Goal: Task Accomplishment & Management: Complete application form

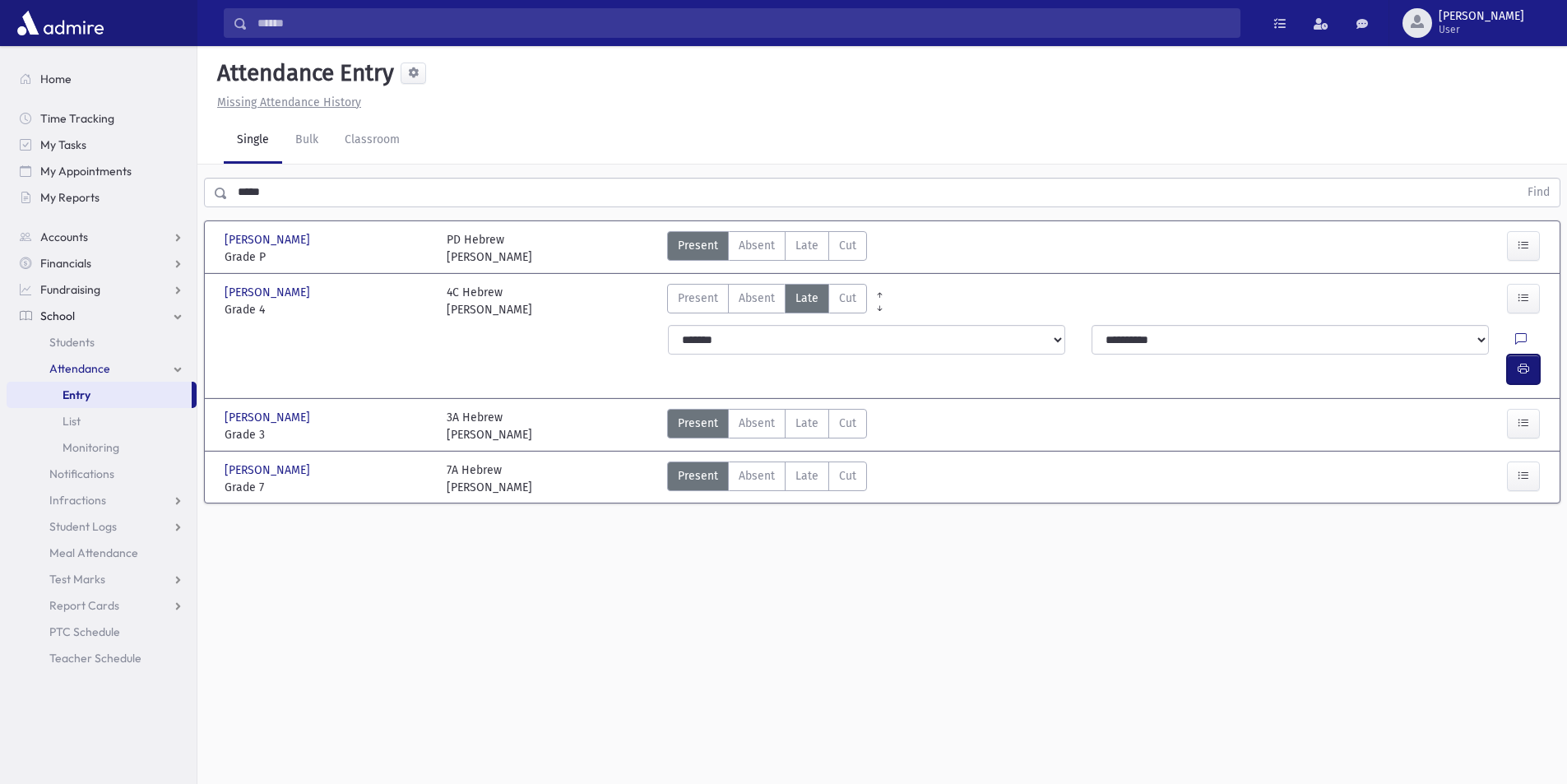
click at [1517, 354] on button "button" at bounding box center [1524, 369] width 33 height 29
click at [1537, 354] on button "button" at bounding box center [1524, 369] width 33 height 29
click at [1516, 354] on button "button" at bounding box center [1524, 369] width 33 height 29
click at [1527, 362] on icon "button" at bounding box center [1523, 369] width 12 height 14
click at [1363, 413] on div "Present P Absent Absent Late Late Cut Cut" at bounding box center [1049, 426] width 776 height 35
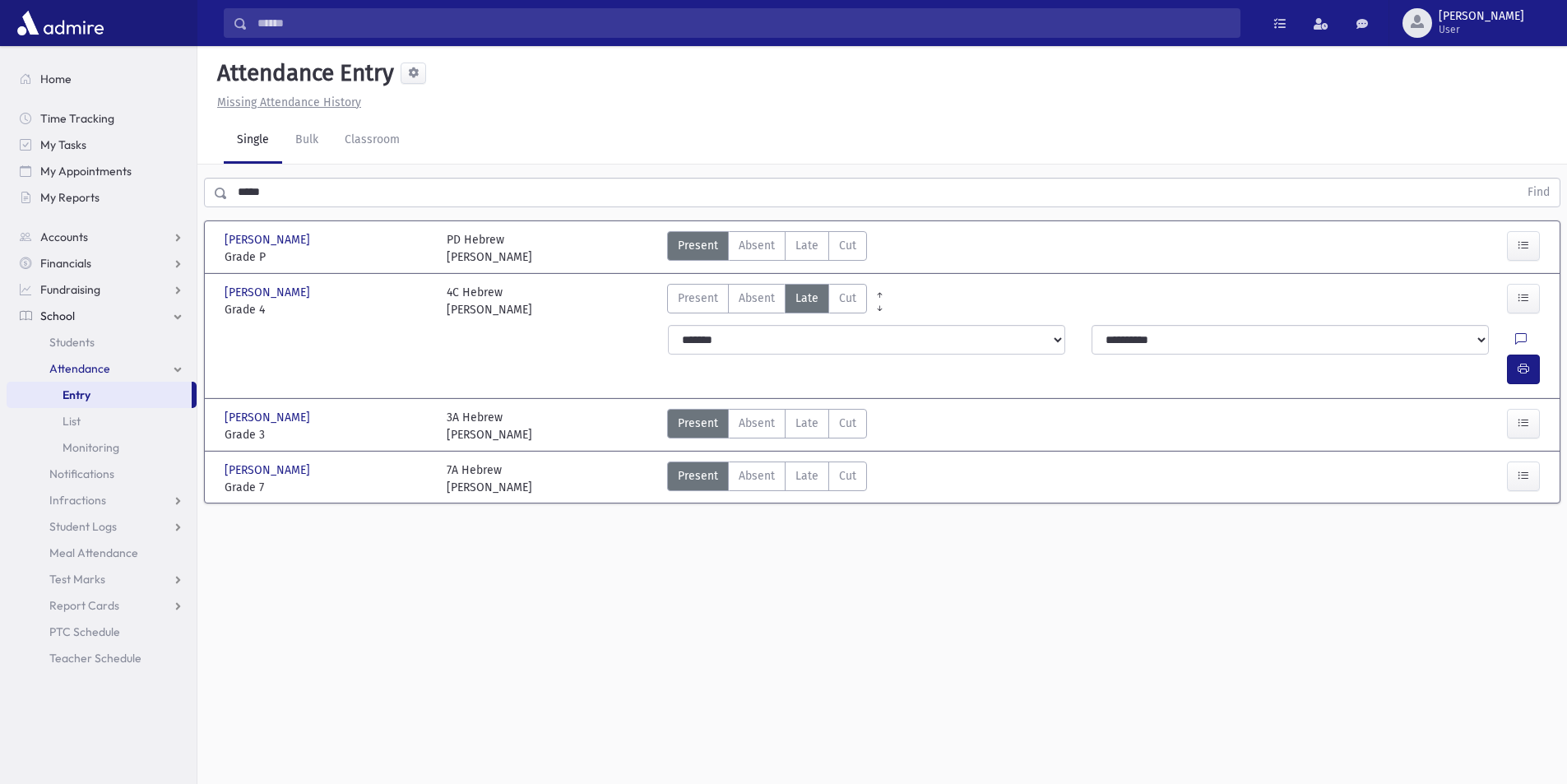
click at [713, 414] on span "Present" at bounding box center [698, 423] width 40 height 17
click at [661, 409] on div "Present P Absent Absent Late Late Cut Cut" at bounding box center [1049, 426] width 776 height 35
click at [744, 242] on span "Absent" at bounding box center [756, 245] width 36 height 17
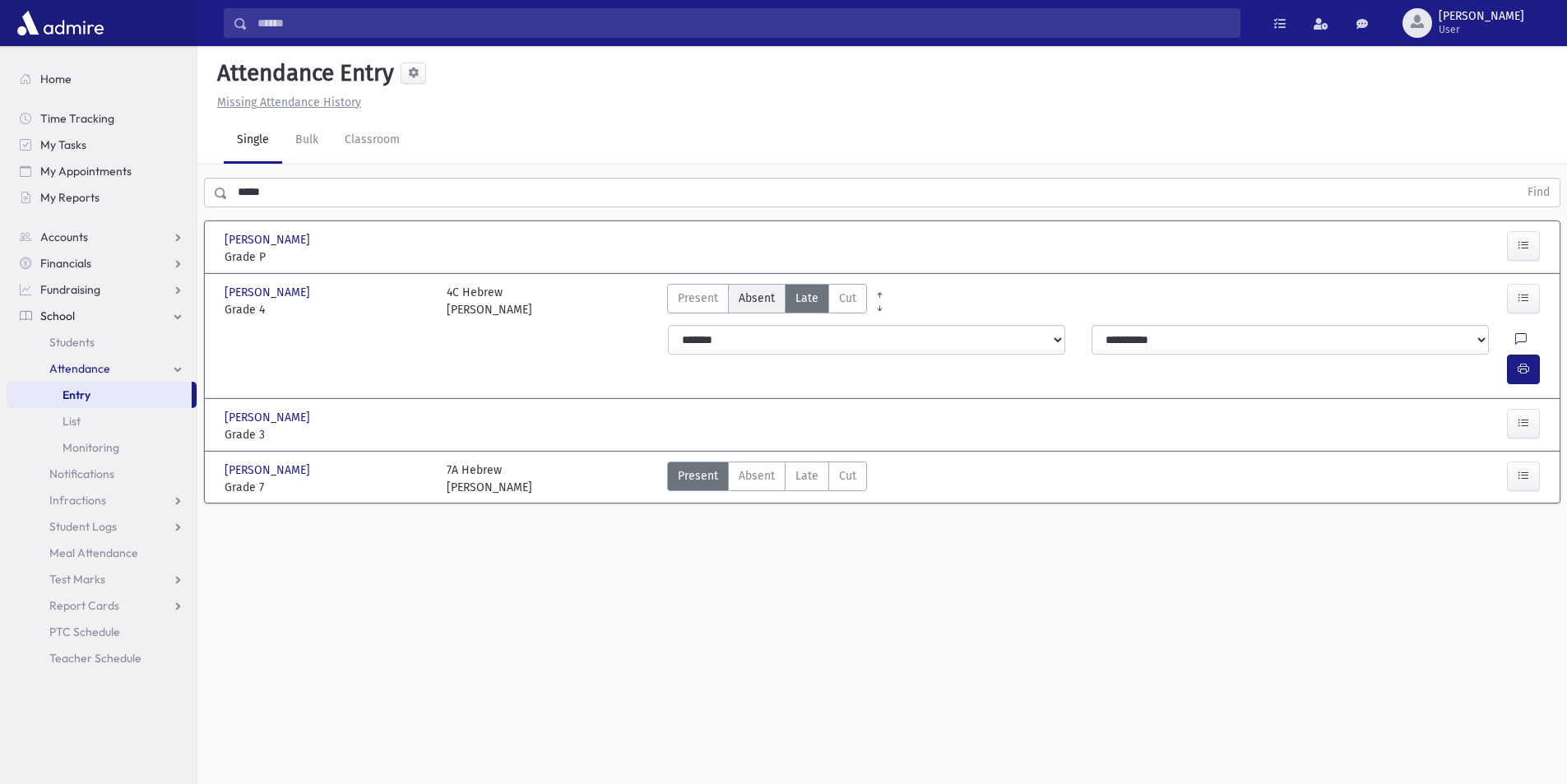
click at [768, 301] on span "Absent" at bounding box center [756, 298] width 36 height 17
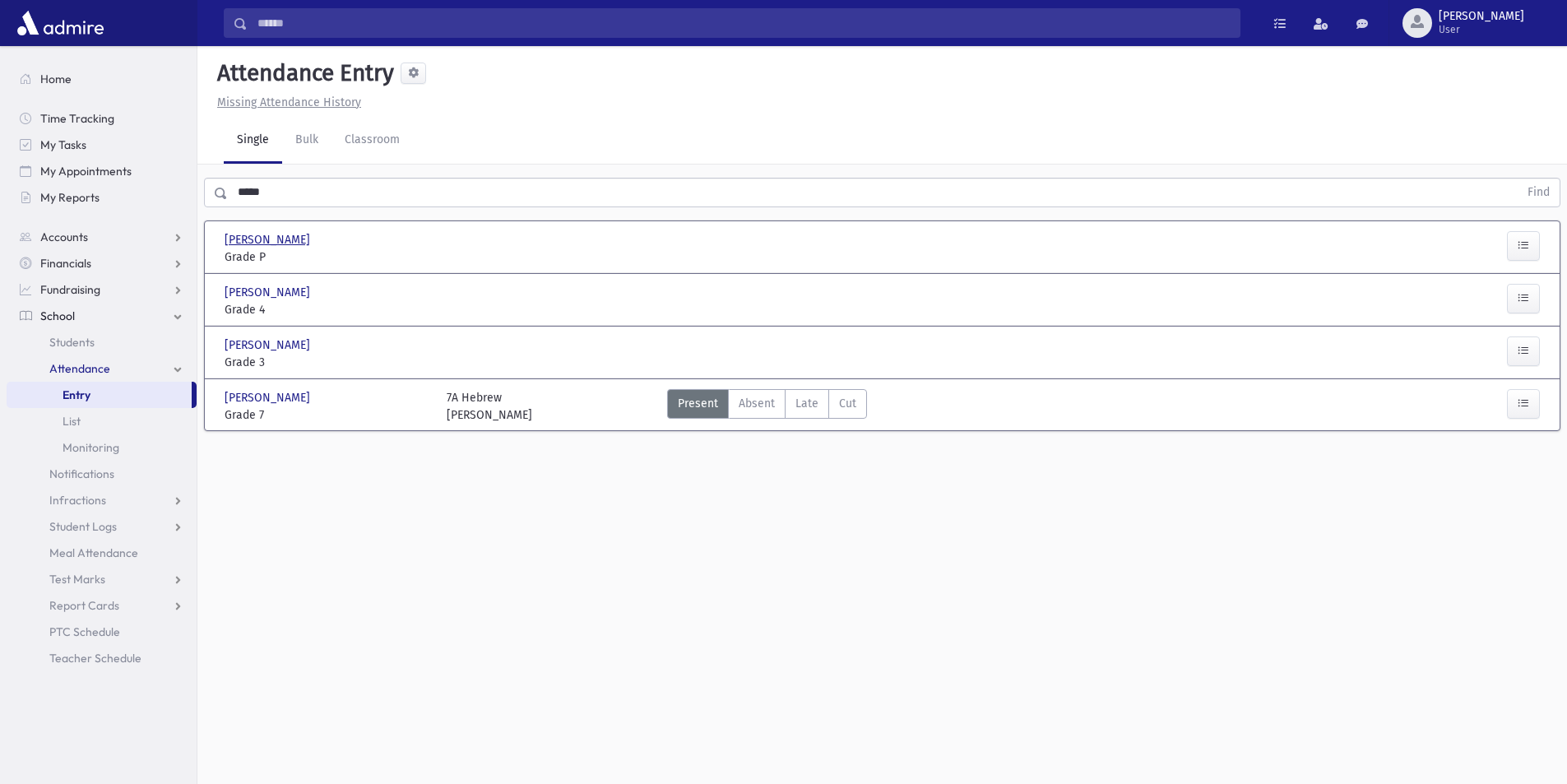
click at [239, 235] on span "Simon, Meir" at bounding box center [269, 239] width 89 height 17
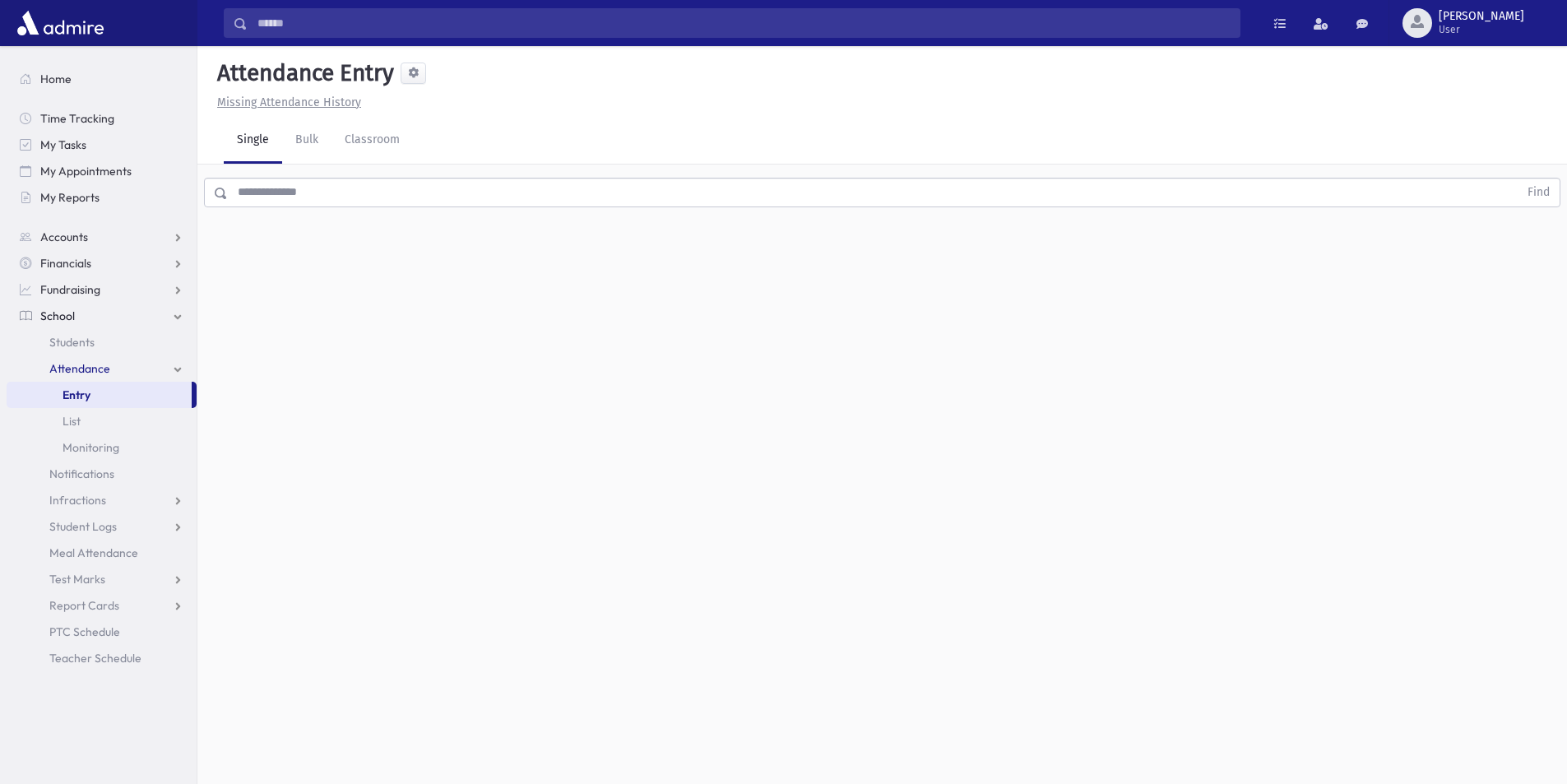
click at [328, 194] on input "text" at bounding box center [872, 193] width 1291 height 29
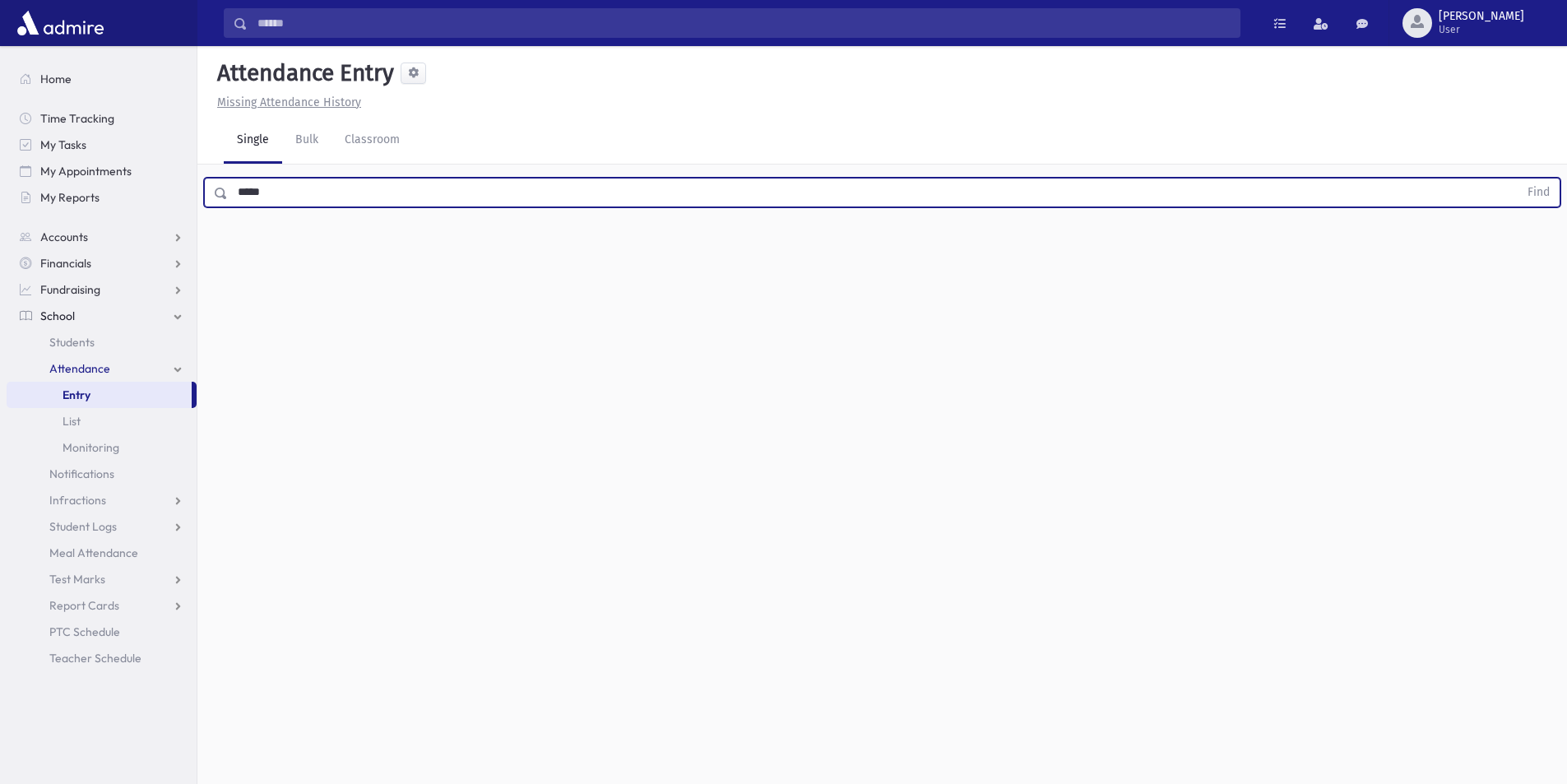
type input "*****"
click at [1517, 179] on button "Find" at bounding box center [1539, 193] width 42 height 28
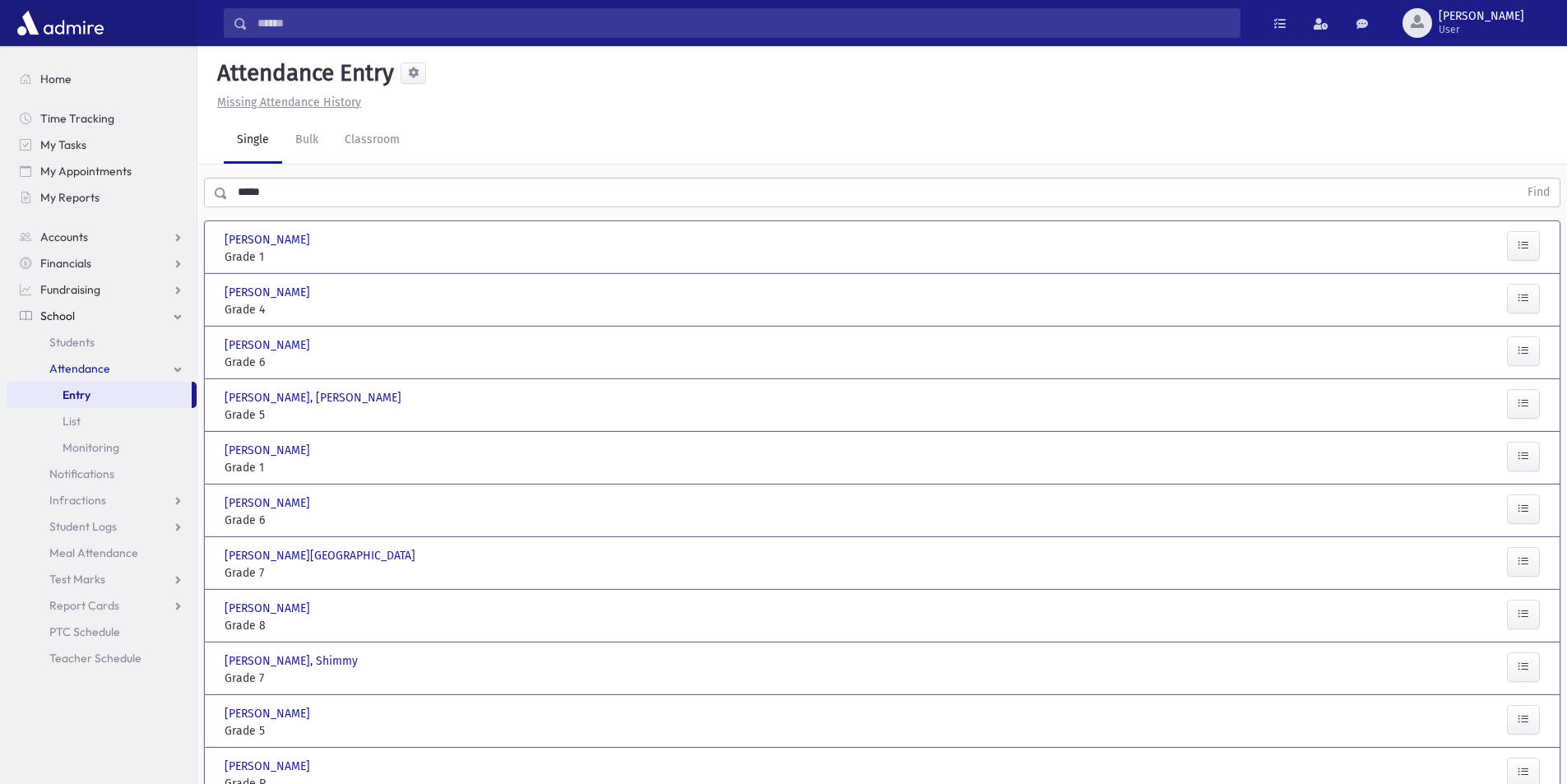
click at [418, 256] on span "Grade 1" at bounding box center [328, 257] width 206 height 17
click at [1534, 239] on button "button" at bounding box center [1524, 246] width 33 height 29
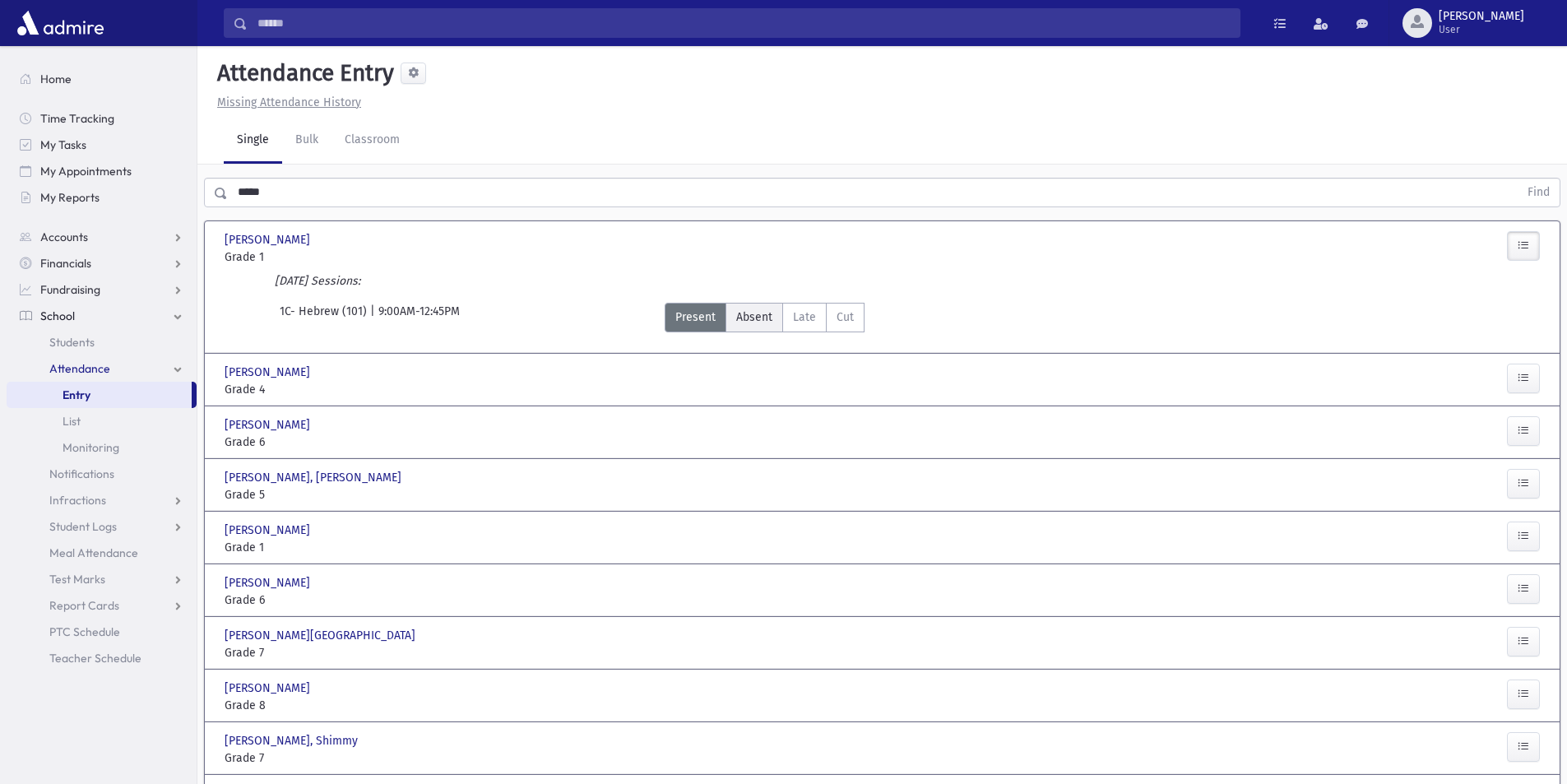
click at [761, 317] on span "Absent" at bounding box center [754, 316] width 36 height 17
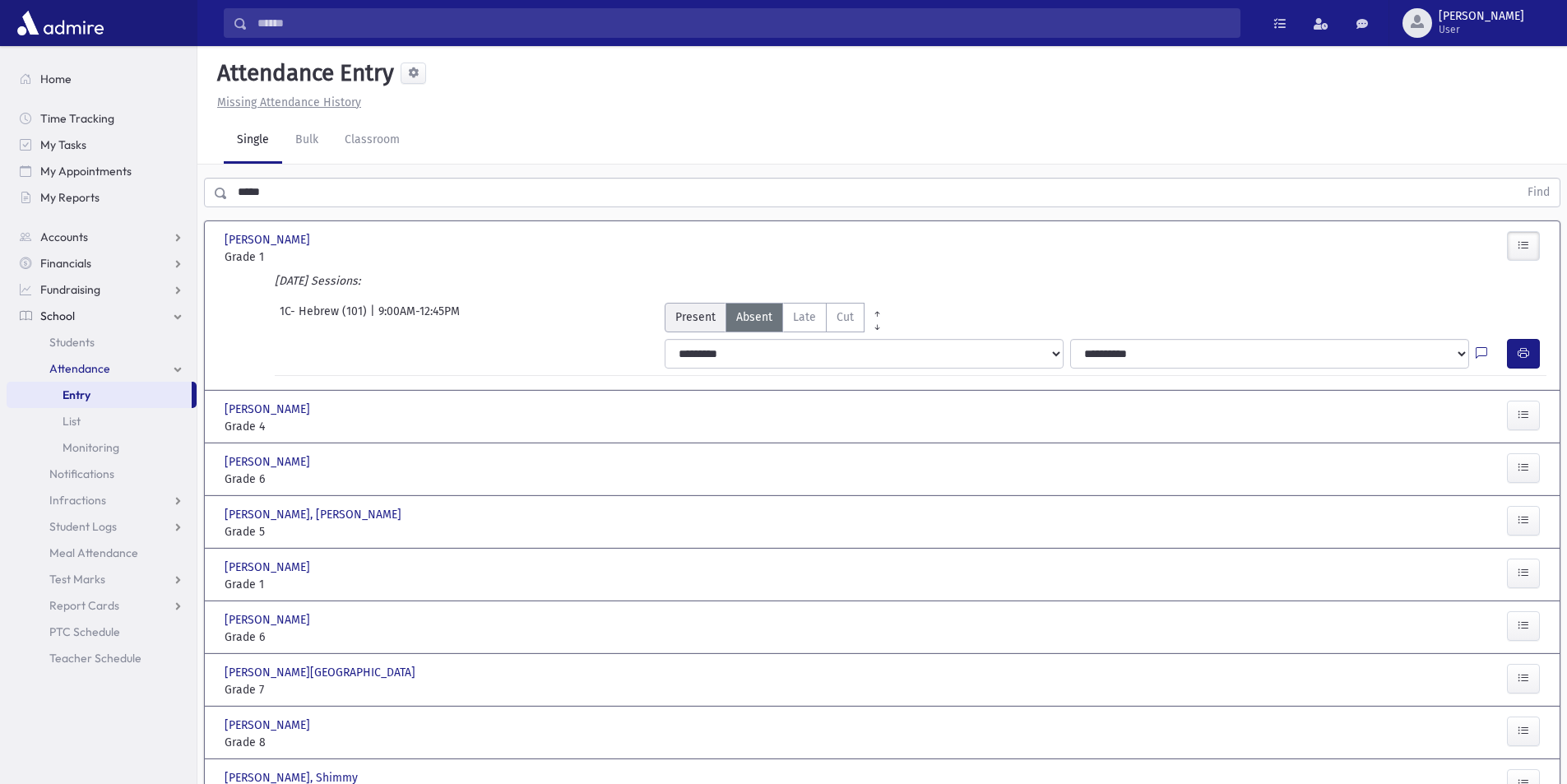
click at [675, 322] on span "Present" at bounding box center [695, 316] width 40 height 17
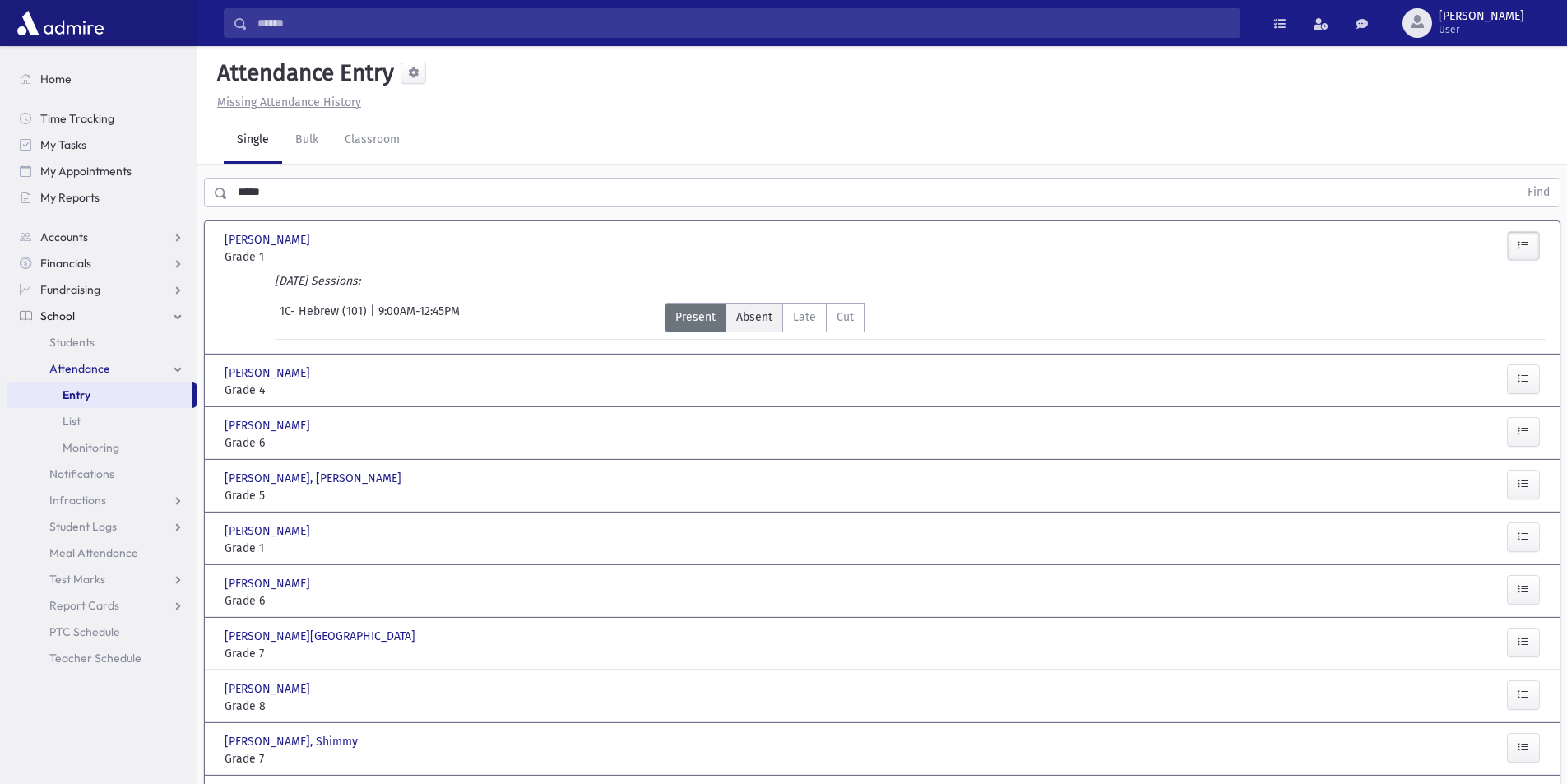
click at [761, 316] on span "Absent" at bounding box center [754, 316] width 36 height 17
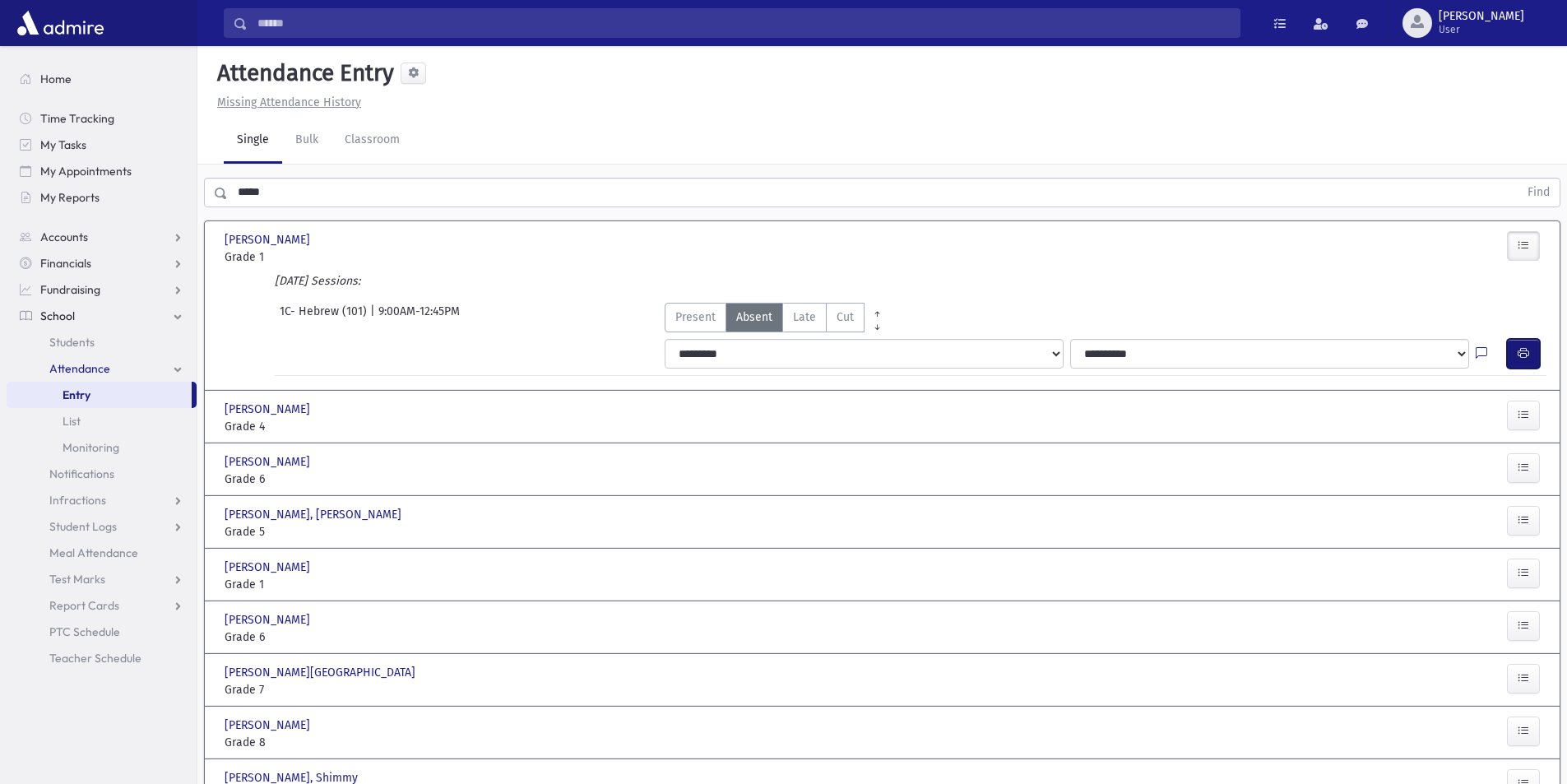
click at [1512, 348] on button "button" at bounding box center [1524, 353] width 33 height 29
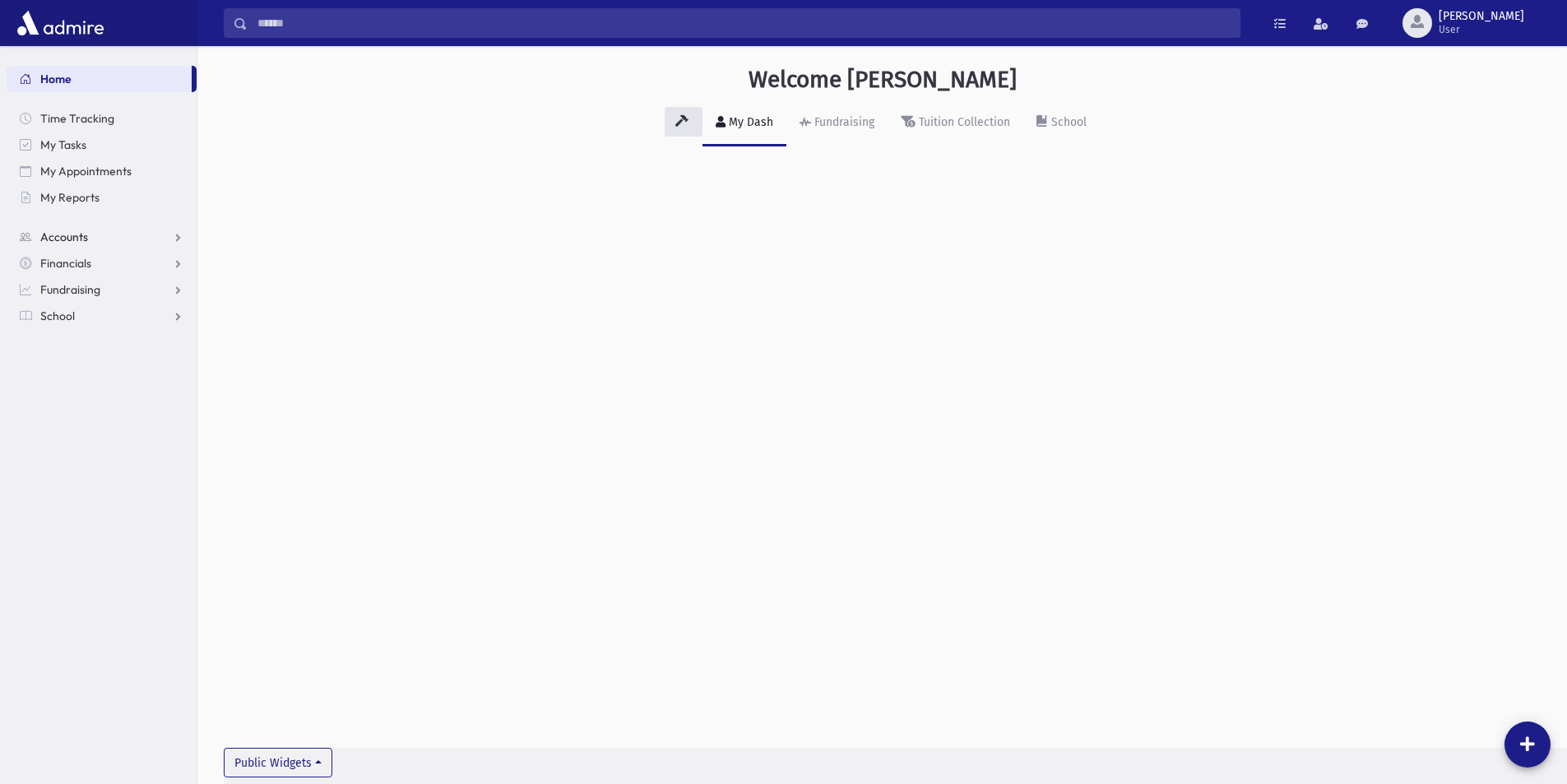
click at [95, 242] on link "Accounts" at bounding box center [101, 237] width 190 height 27
click at [80, 366] on link "School" at bounding box center [101, 368] width 190 height 27
click at [78, 344] on span "Students" at bounding box center [72, 342] width 45 height 15
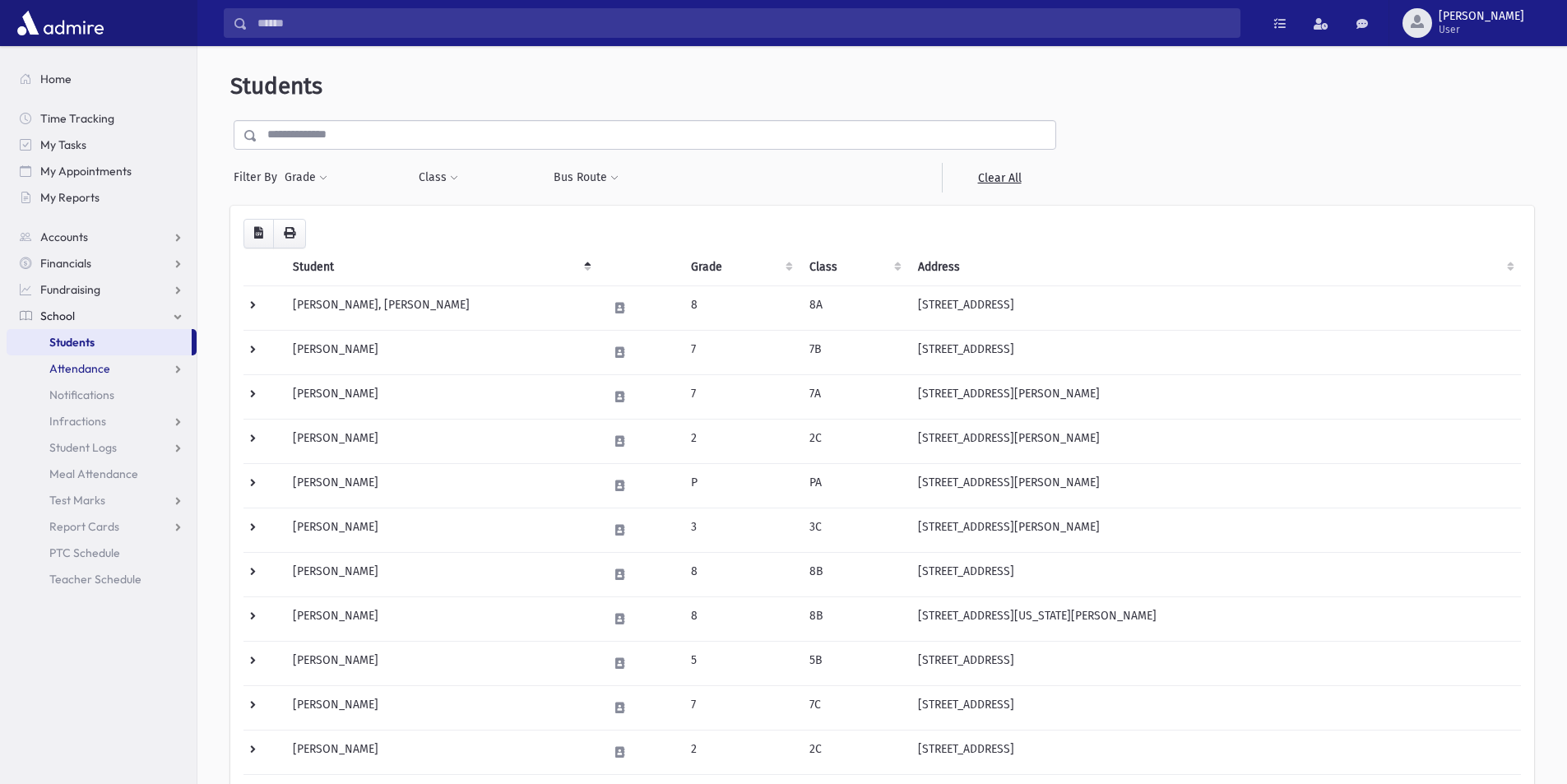
click at [91, 373] on span "Attendance" at bounding box center [80, 369] width 61 height 15
click at [74, 394] on span "Entry" at bounding box center [76, 394] width 28 height 15
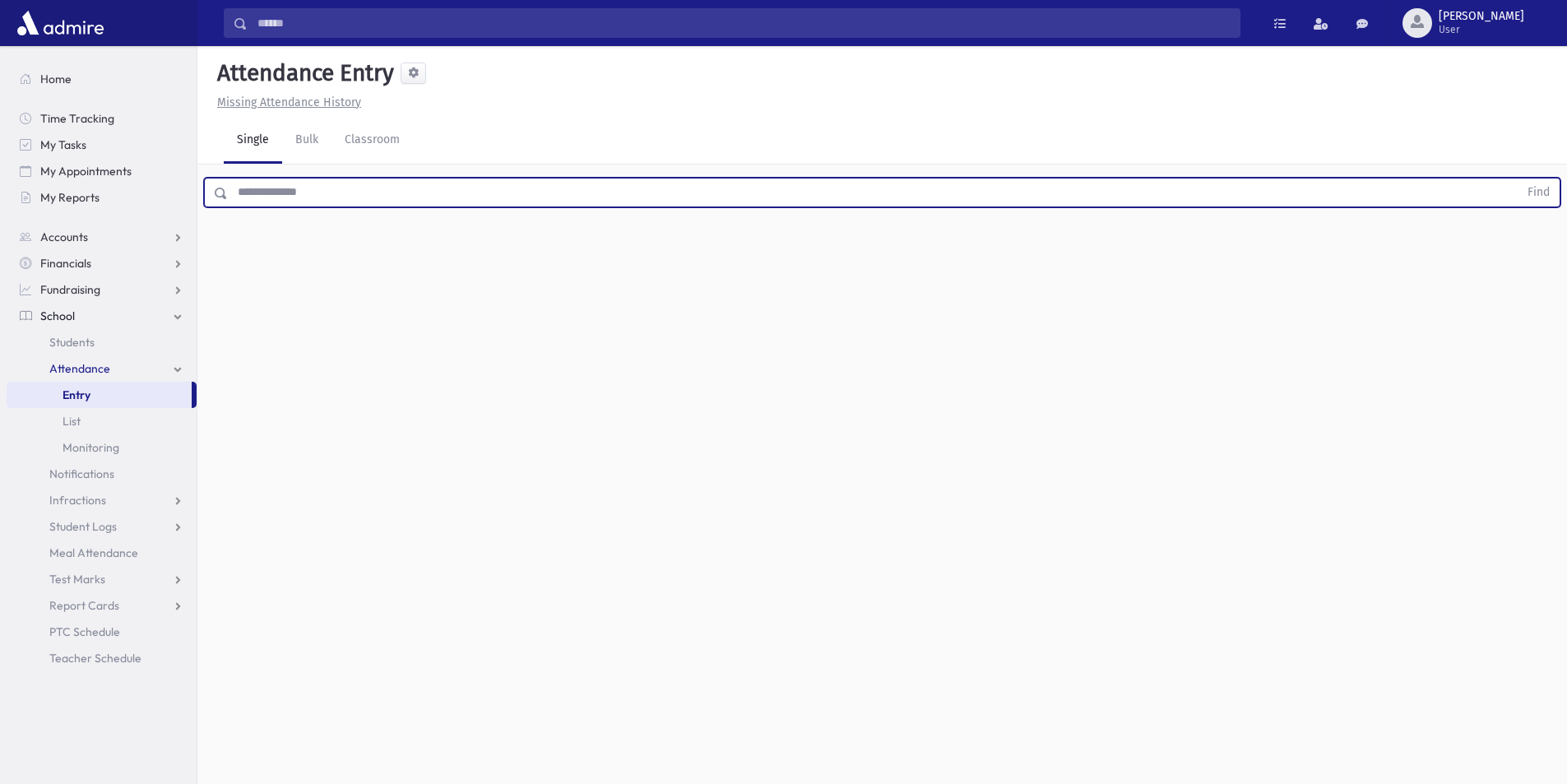
click at [344, 194] on input "text" at bounding box center [872, 193] width 1291 height 29
type input "*****"
click at [1517, 179] on button "Find" at bounding box center [1539, 193] width 42 height 28
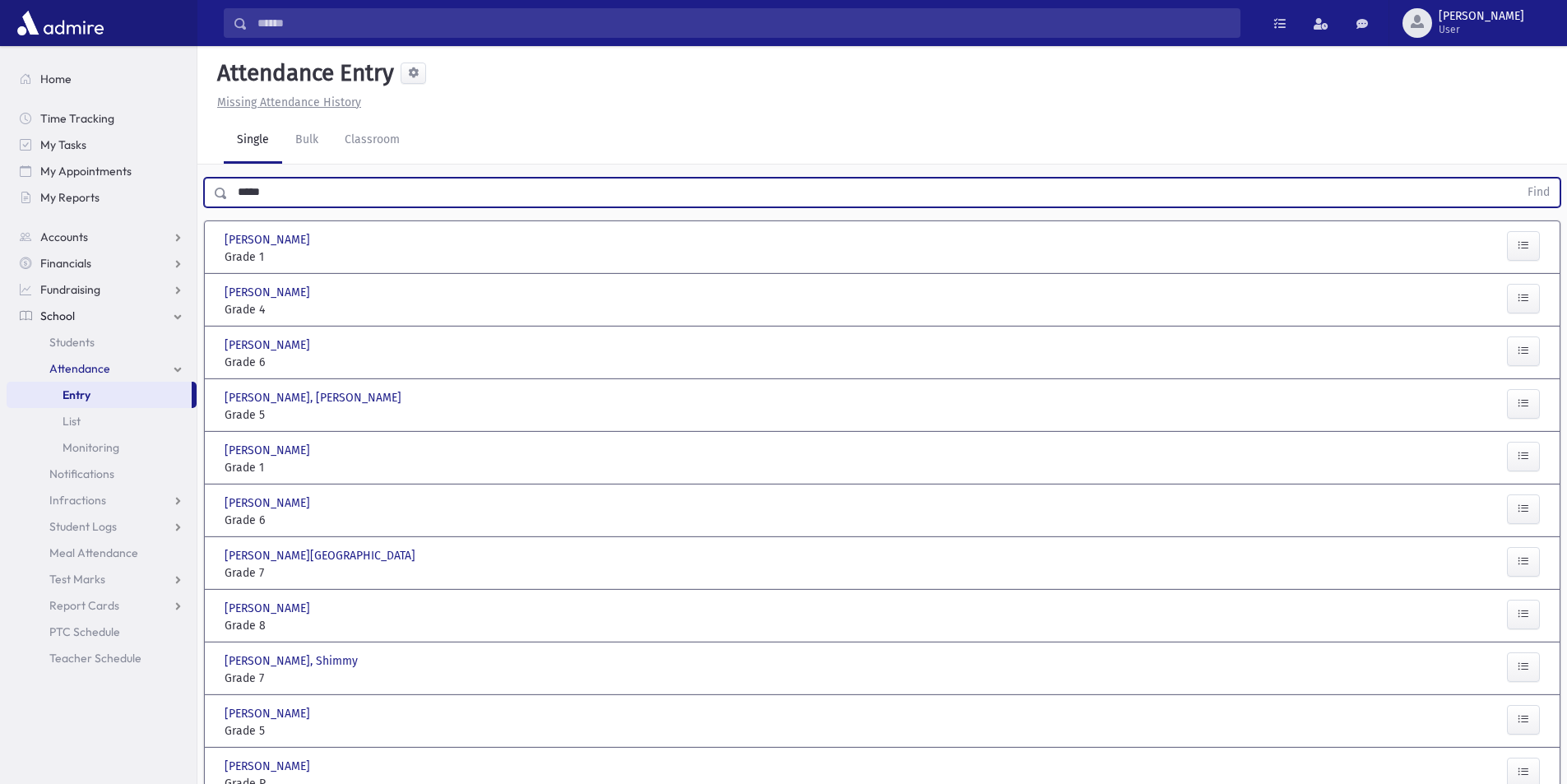
click at [315, 250] on span "Grade 1" at bounding box center [328, 257] width 206 height 17
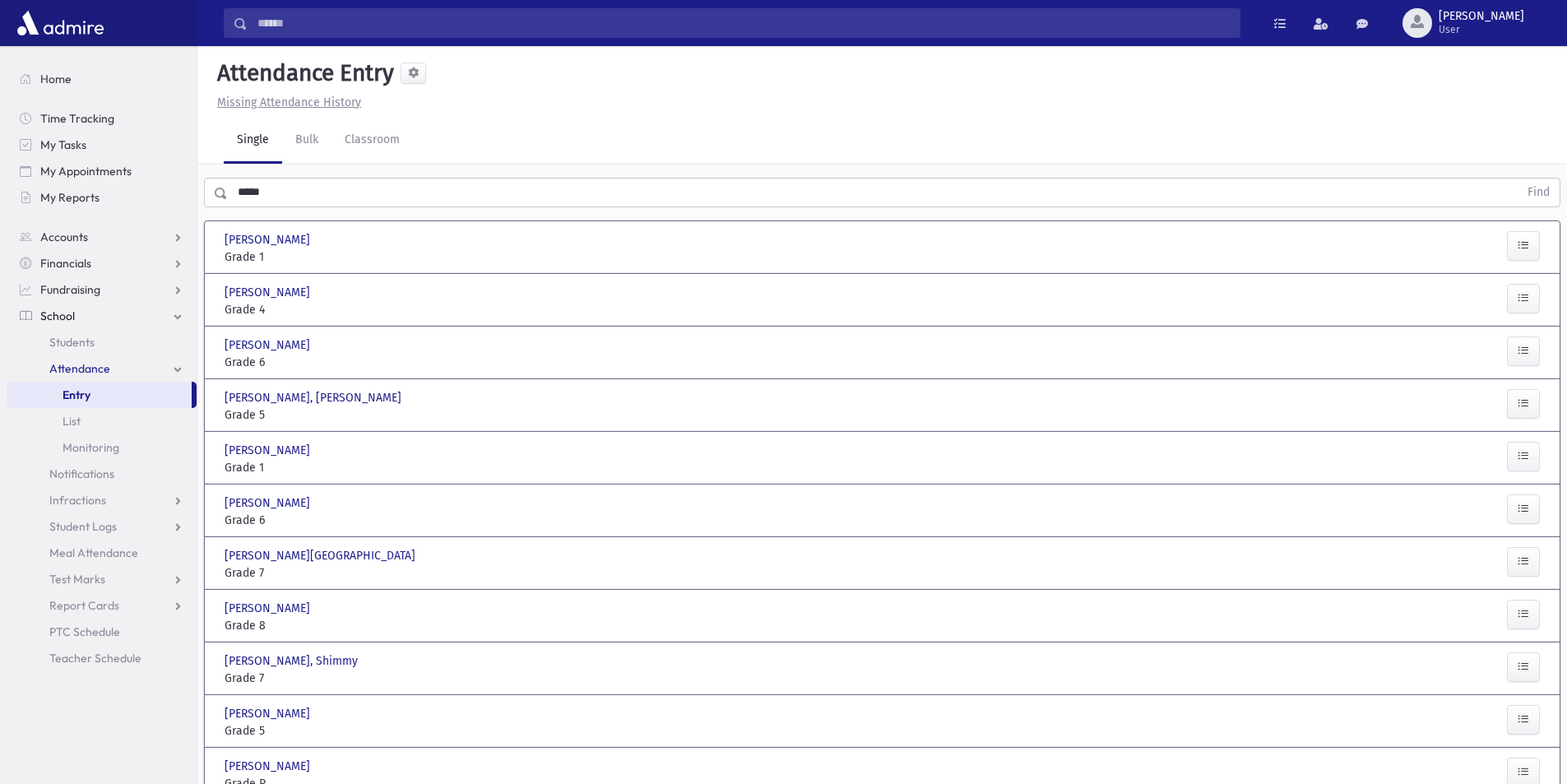
click at [328, 233] on div "Bernstein, Shimon Bernstein, Shimon" at bounding box center [328, 239] width 206 height 17
click at [314, 243] on span "Bernstein, Shimon" at bounding box center [269, 239] width 89 height 17
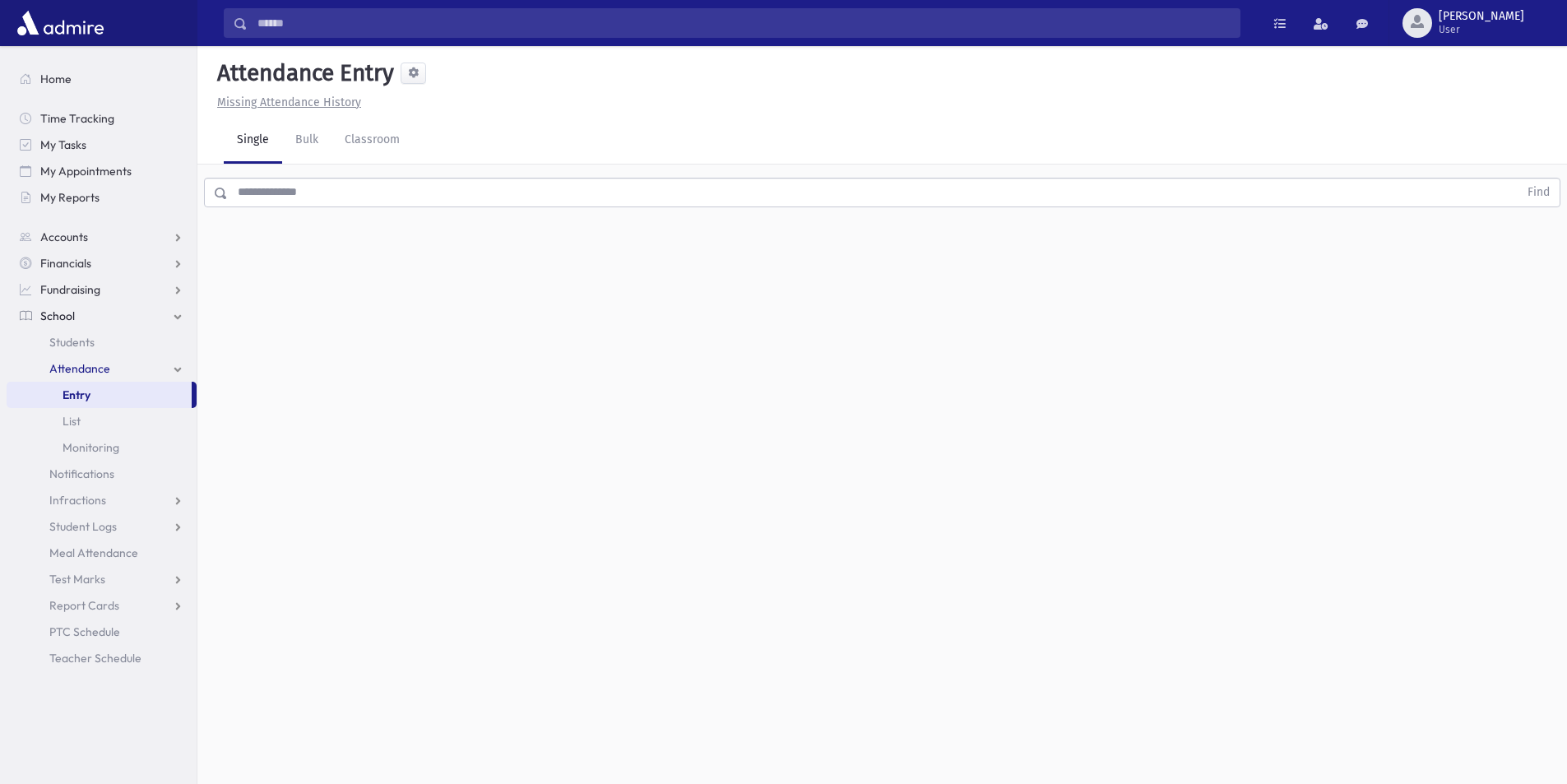
click at [321, 172] on div "Find" at bounding box center [882, 189] width 1370 height 50
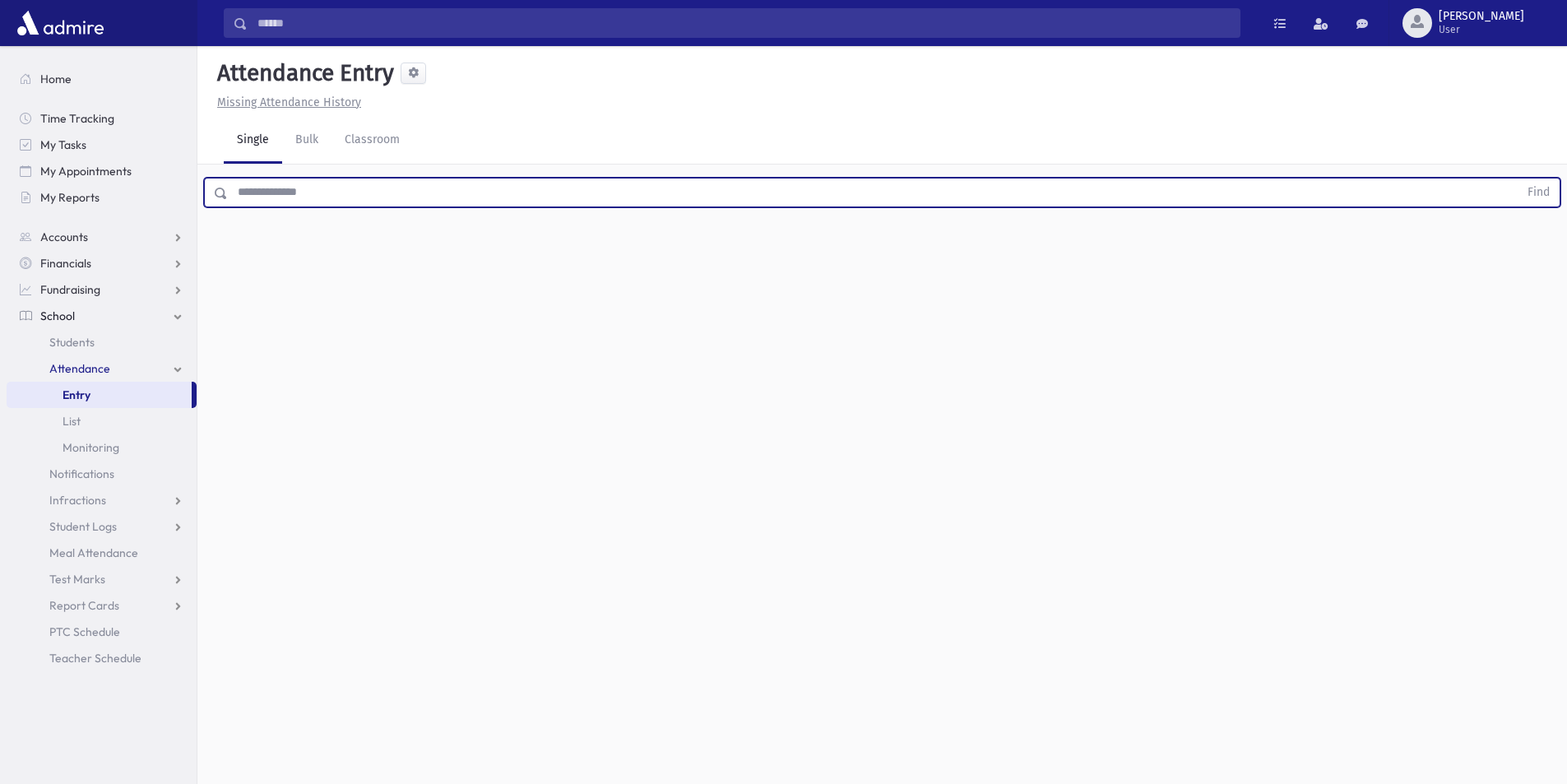
click at [319, 191] on input "text" at bounding box center [872, 193] width 1291 height 29
type input "*****"
click at [1517, 179] on button "Find" at bounding box center [1539, 193] width 42 height 28
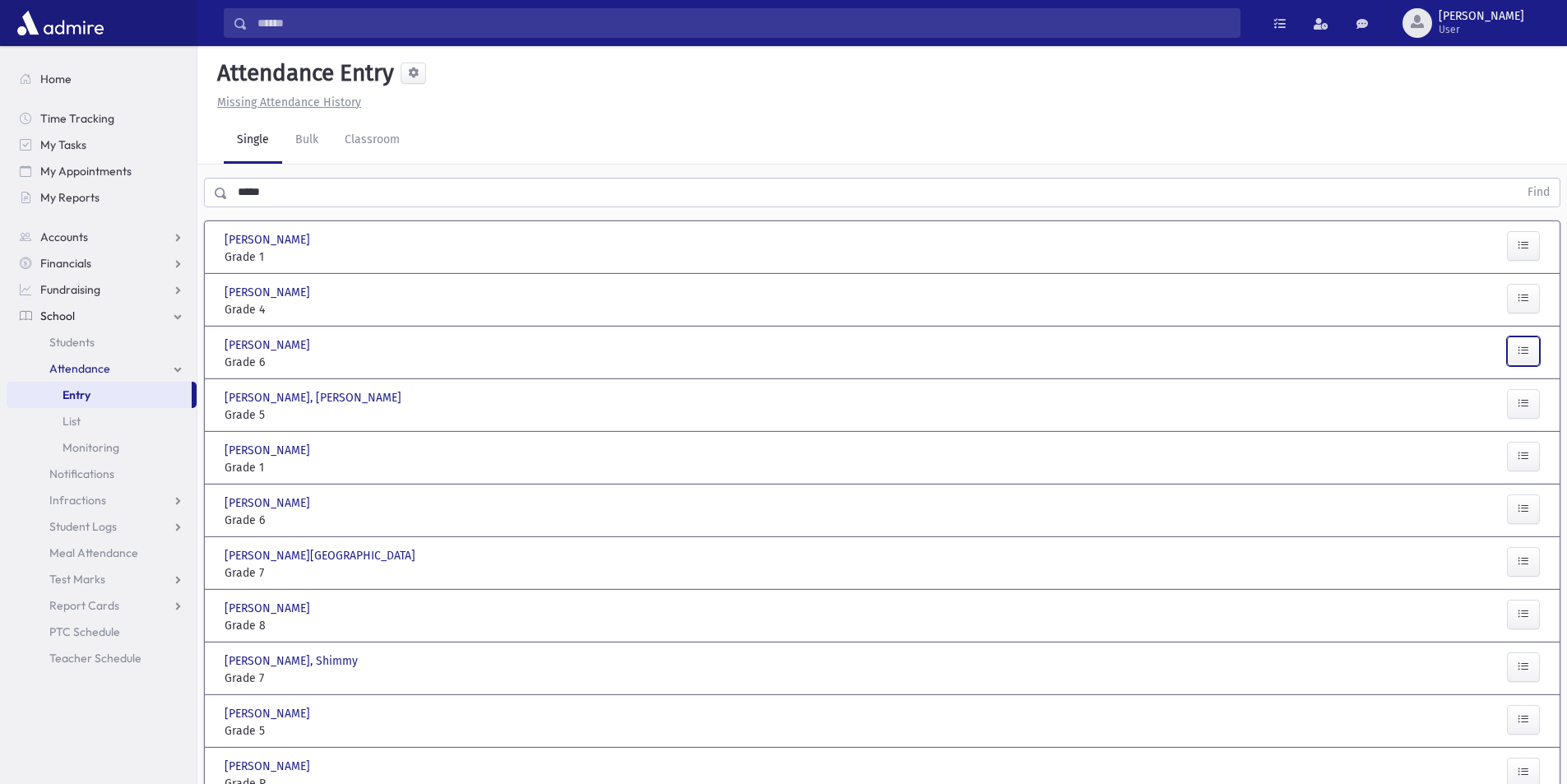
click at [1519, 341] on button "button" at bounding box center [1524, 351] width 33 height 29
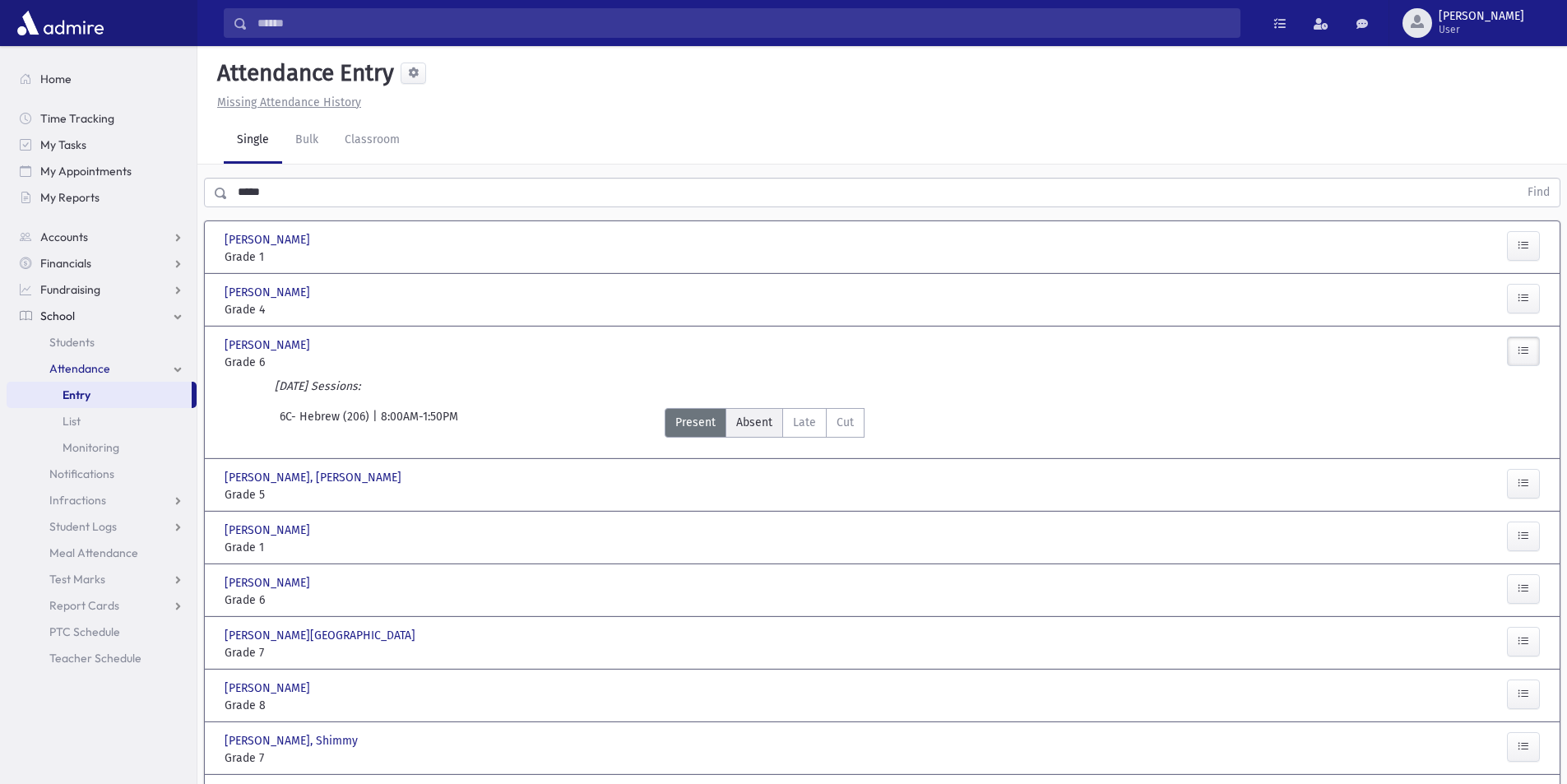
click at [728, 435] on label "Absent Absent" at bounding box center [754, 423] width 58 height 29
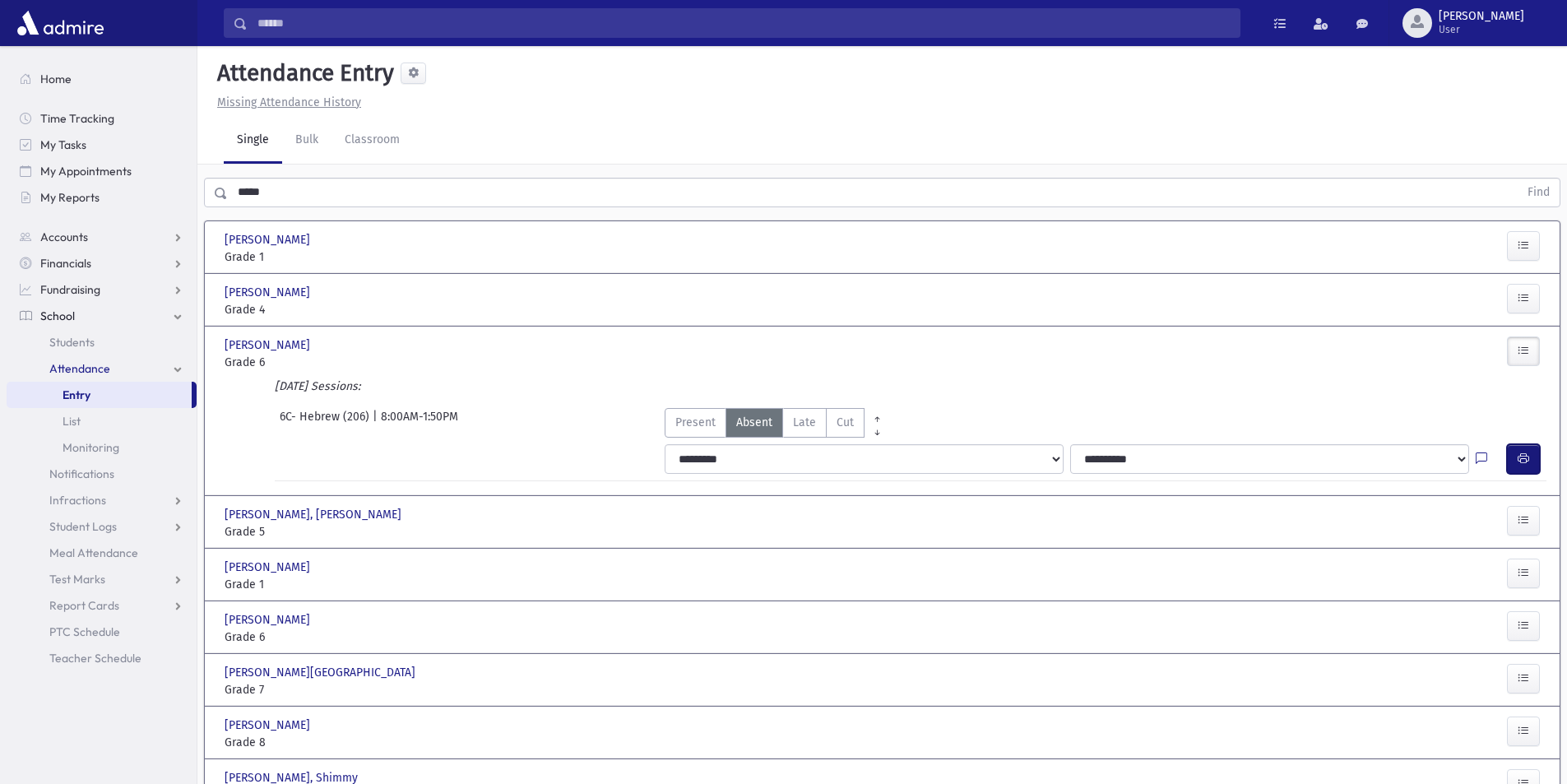
click at [1517, 453] on icon "button" at bounding box center [1523, 458] width 12 height 14
click at [1514, 449] on button "button" at bounding box center [1524, 458] width 33 height 29
